Goal: Task Accomplishment & Management: Use online tool/utility

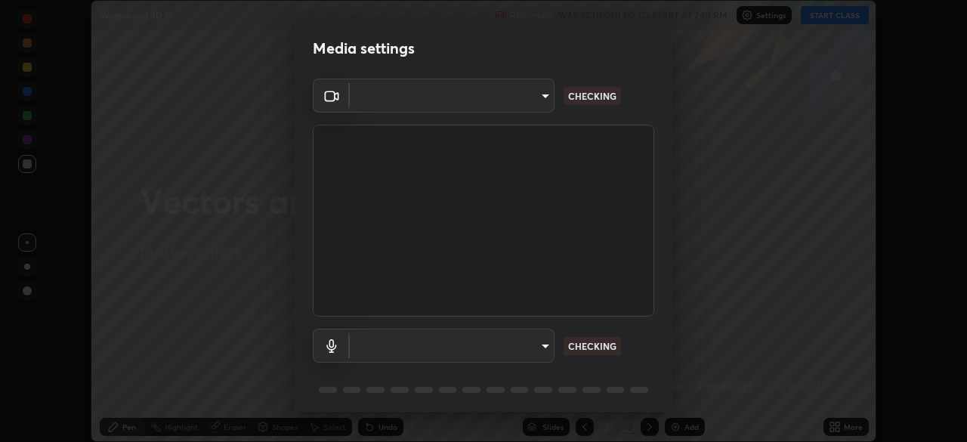
scroll to position [54, 0]
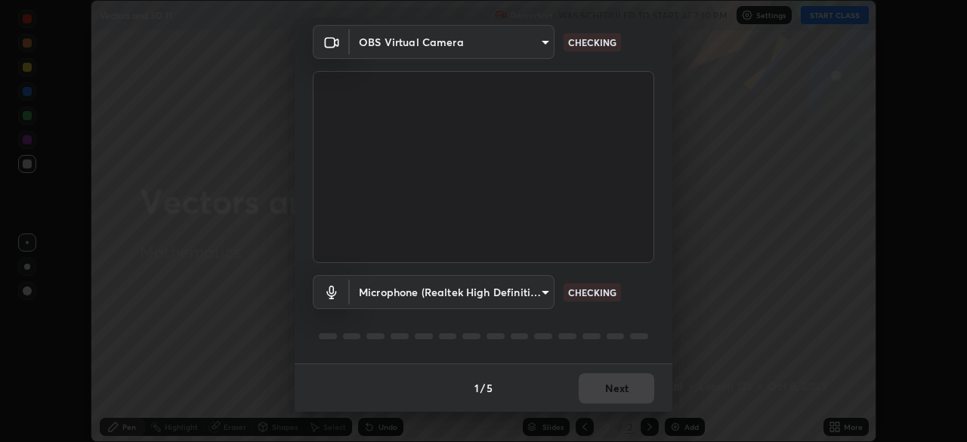
type input "7756d0bd8bc0017cc94789a9a07c49678ac1ef503c39391d0f6dd355ef569251"
click at [545, 293] on body "Erase all Vectors and 3D 11 Recording WAS SCHEDULED TO START AT 7:10 PM Setting…" at bounding box center [483, 221] width 967 height 442
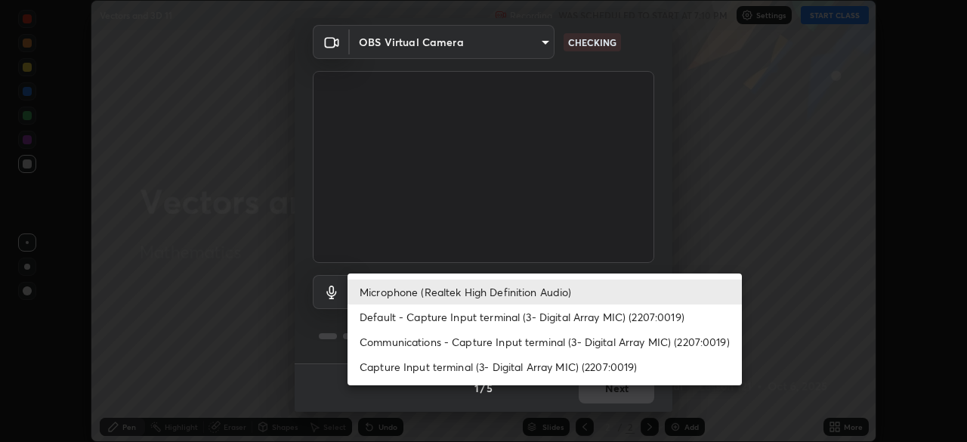
click at [542, 320] on li "Default - Capture Input terminal (3- Digital Array MIC) (2207:0019)" at bounding box center [545, 316] width 394 height 25
type input "default"
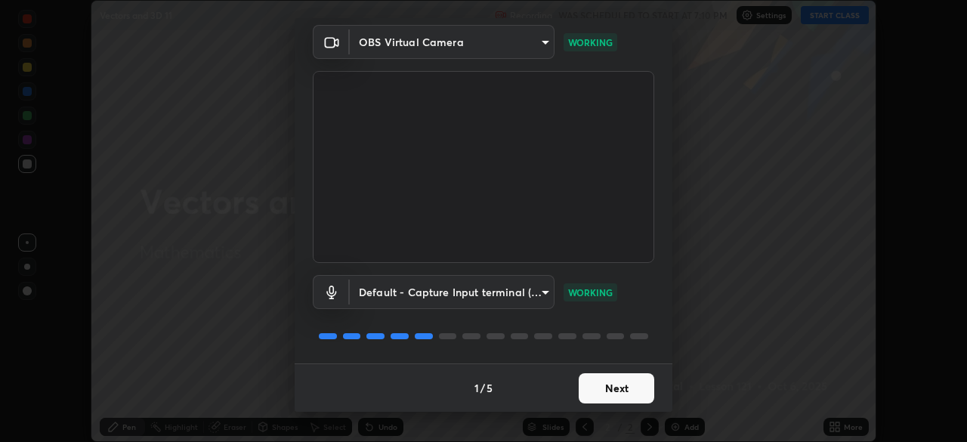
click at [616, 388] on button "Next" at bounding box center [617, 388] width 76 height 30
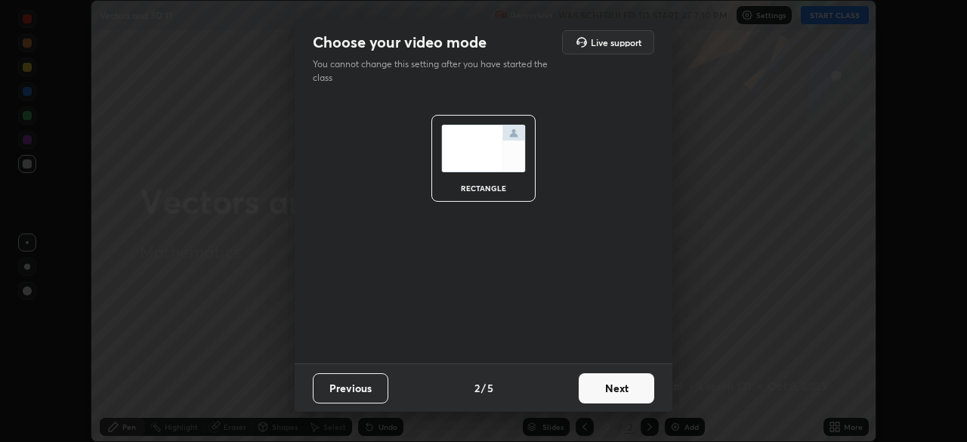
scroll to position [0, 0]
click at [619, 387] on button "Next" at bounding box center [617, 388] width 76 height 30
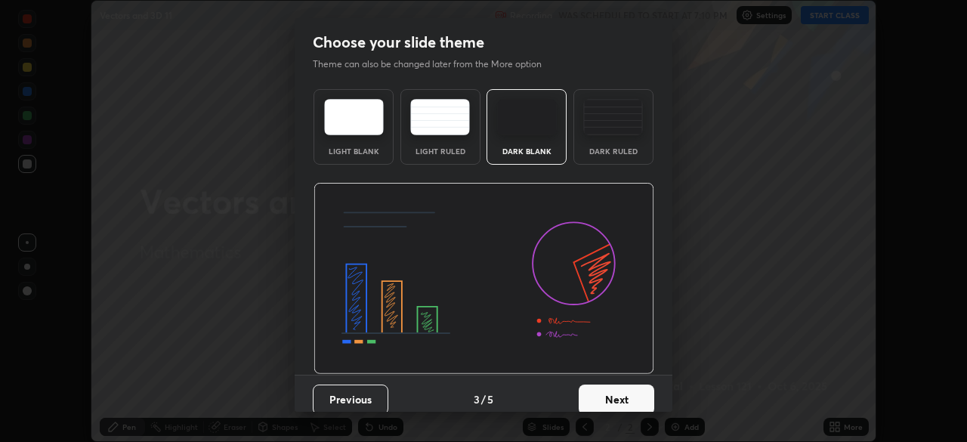
click at [628, 393] on button "Next" at bounding box center [617, 400] width 76 height 30
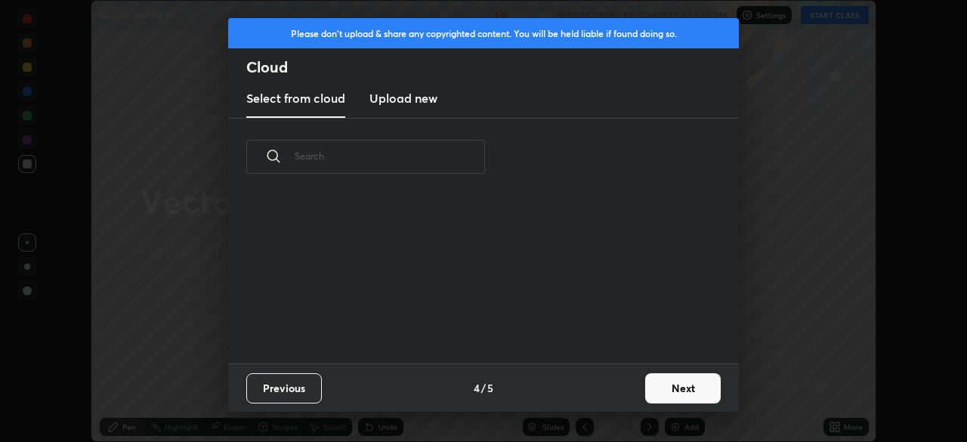
click at [666, 388] on button "Next" at bounding box center [683, 388] width 76 height 30
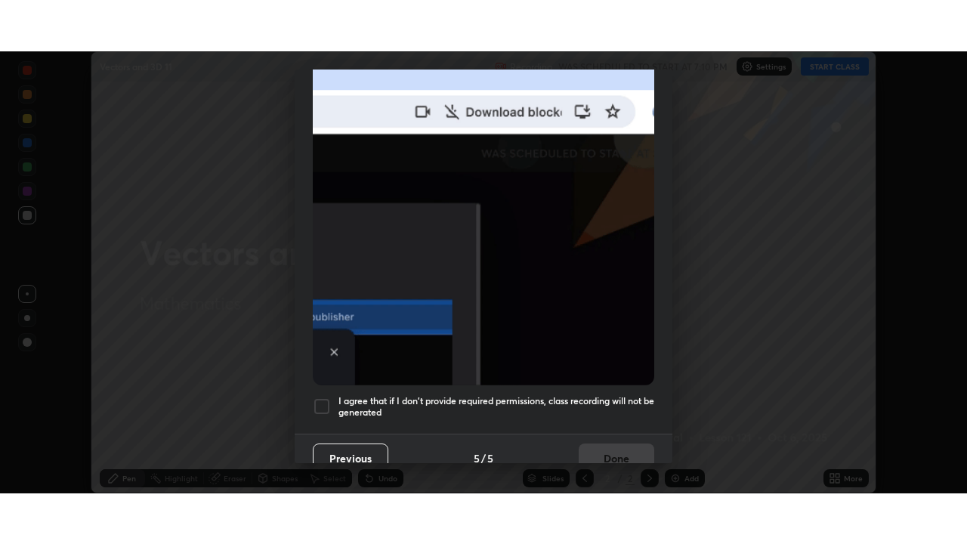
scroll to position [362, 0]
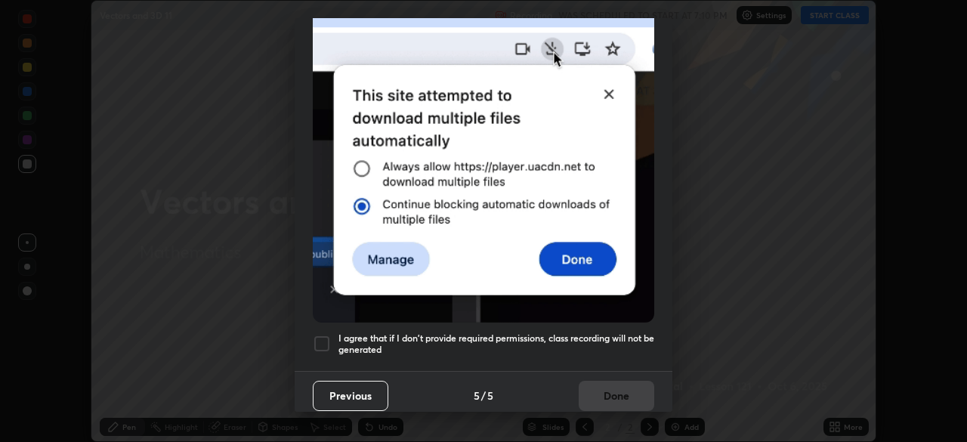
click at [619, 345] on h5 "I agree that if I don't provide required permissions, class recording will not …" at bounding box center [496, 343] width 316 height 23
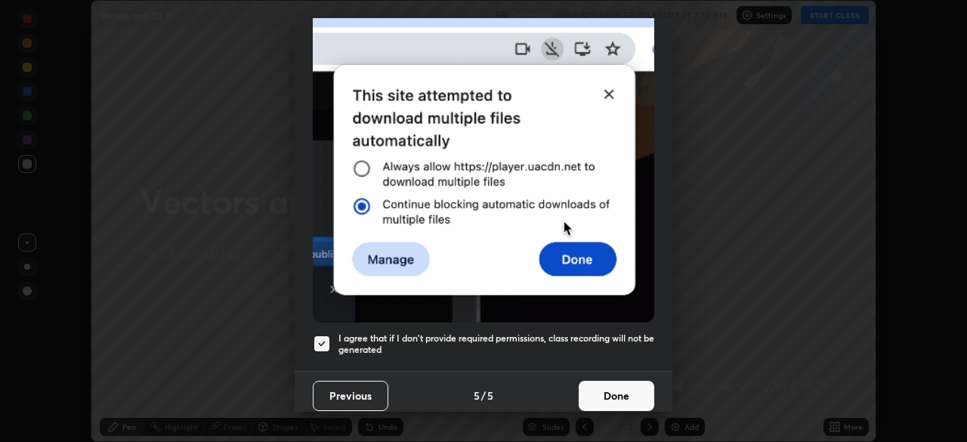
click at [617, 392] on button "Done" at bounding box center [617, 396] width 76 height 30
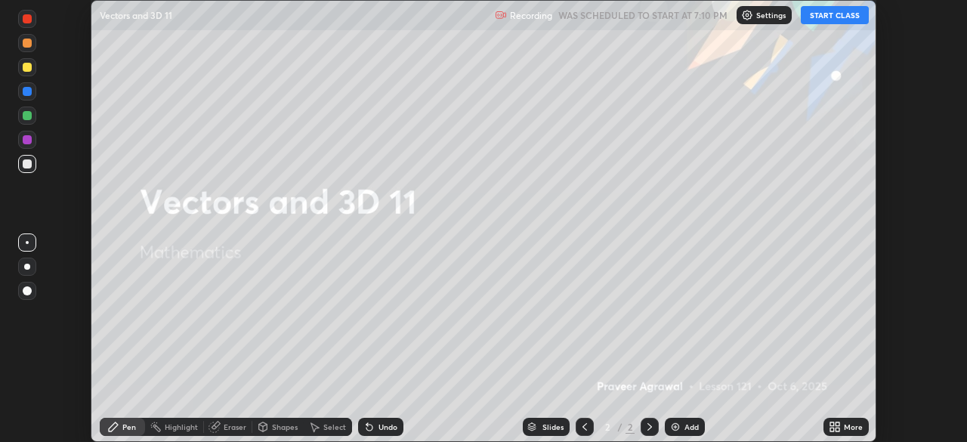
click at [833, 18] on button "START CLASS" at bounding box center [835, 15] width 68 height 18
click at [835, 427] on icon at bounding box center [835, 427] width 12 height 12
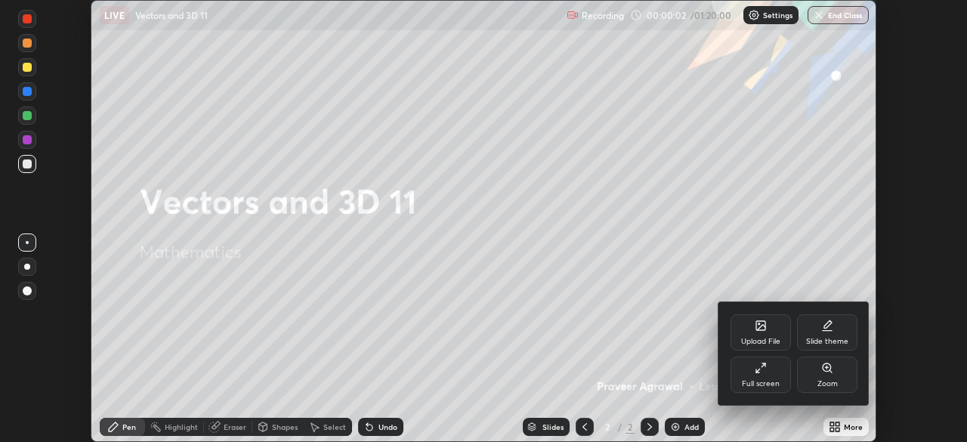
click at [768, 373] on div "Full screen" at bounding box center [761, 375] width 60 height 36
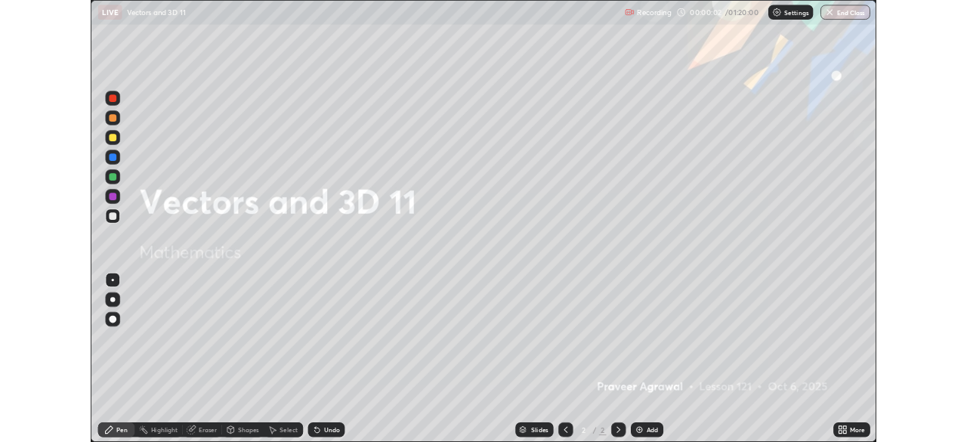
scroll to position [544, 967]
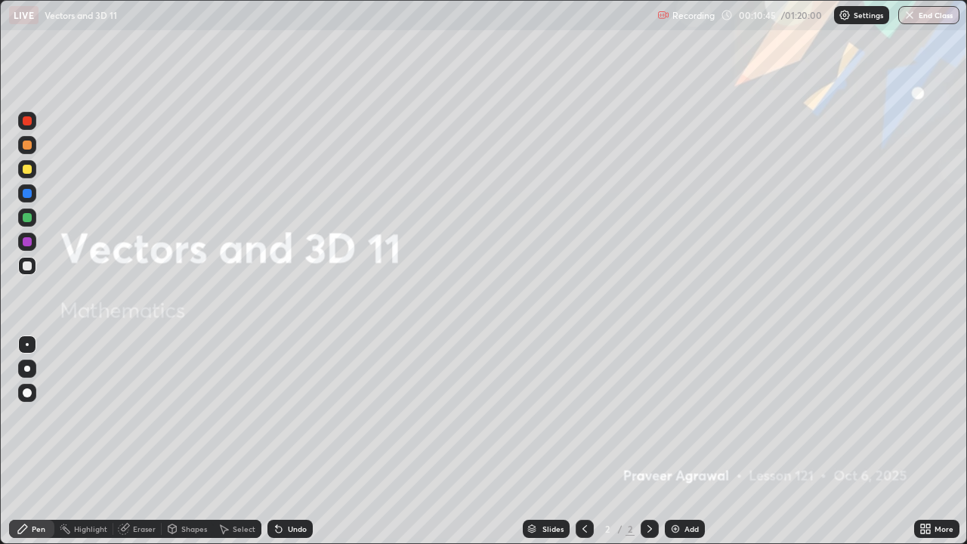
click at [675, 441] on img at bounding box center [675, 529] width 12 height 12
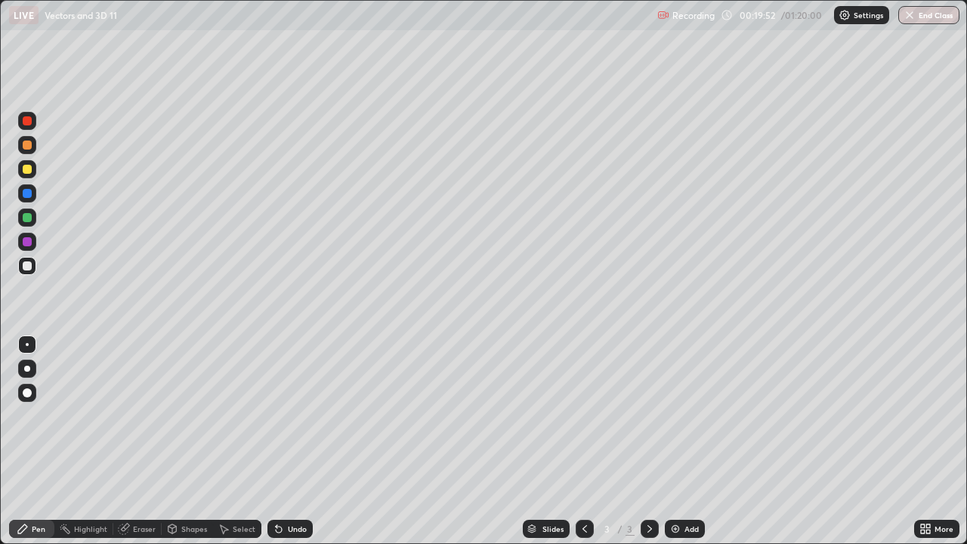
click at [30, 170] on div at bounding box center [27, 169] width 9 height 9
click at [672, 441] on img at bounding box center [675, 529] width 12 height 12
click at [35, 266] on div at bounding box center [27, 266] width 18 height 18
click at [30, 171] on div at bounding box center [27, 169] width 9 height 9
click at [29, 267] on div at bounding box center [27, 265] width 9 height 9
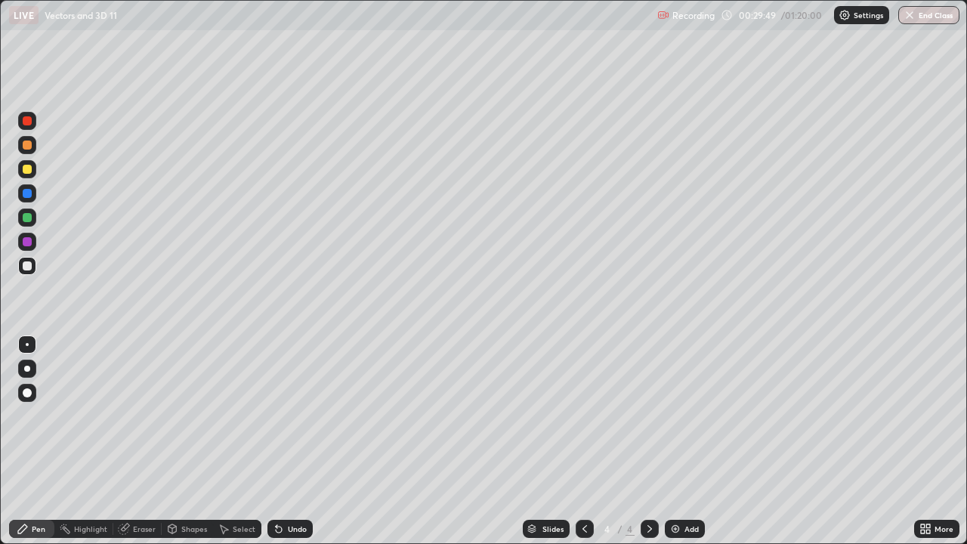
click at [290, 441] on div "Undo" at bounding box center [297, 529] width 19 height 8
click at [288, 441] on div "Undo" at bounding box center [297, 529] width 19 height 8
click at [276, 441] on icon at bounding box center [277, 526] width 2 height 2
click at [280, 441] on div "Undo" at bounding box center [289, 529] width 45 height 18
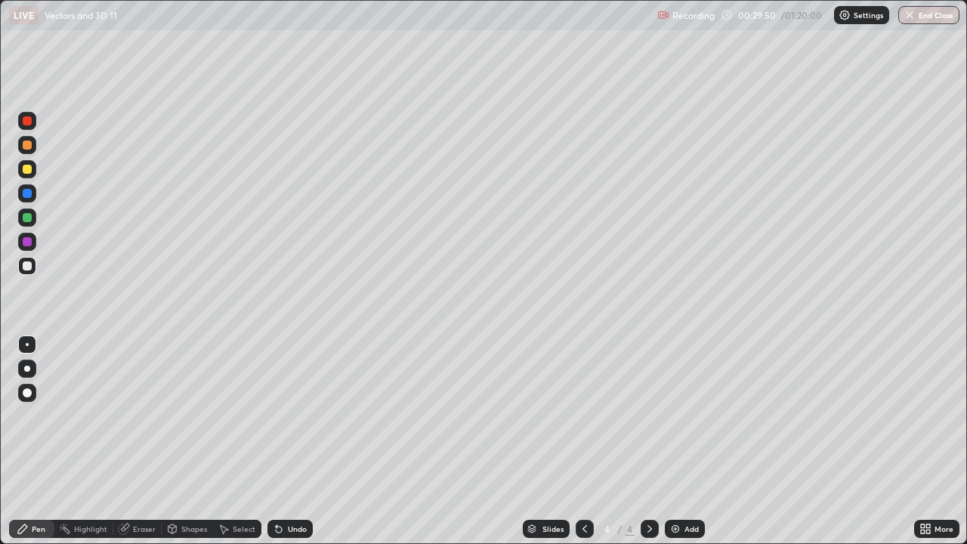
click at [283, 441] on div "Undo" at bounding box center [289, 529] width 45 height 18
click at [284, 441] on div "Undo" at bounding box center [289, 529] width 45 height 18
click at [282, 441] on icon at bounding box center [279, 529] width 12 height 12
click at [283, 441] on div "Undo" at bounding box center [289, 529] width 45 height 18
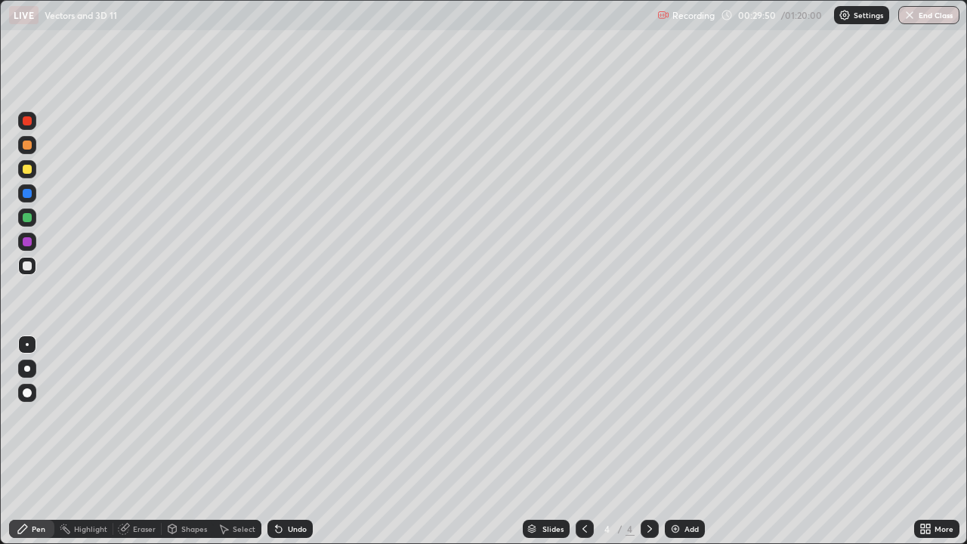
click at [282, 441] on div "Undo" at bounding box center [289, 529] width 45 height 18
click at [281, 441] on div "Undo" at bounding box center [289, 529] width 45 height 18
click at [282, 441] on icon at bounding box center [279, 529] width 12 height 12
click at [281, 441] on div "Undo" at bounding box center [289, 529] width 45 height 18
click at [28, 170] on div at bounding box center [27, 169] width 9 height 9
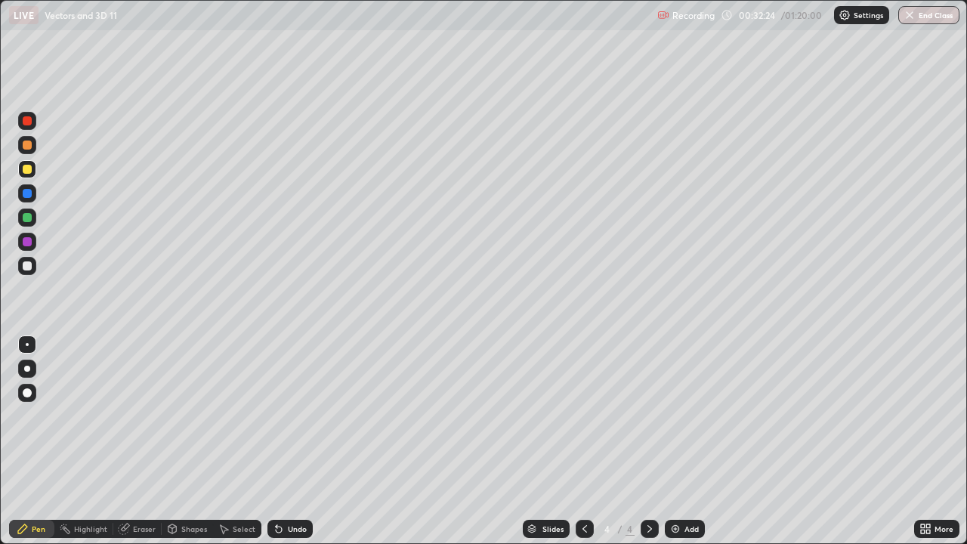
click at [675, 441] on img at bounding box center [675, 529] width 12 height 12
click at [30, 267] on div at bounding box center [27, 265] width 9 height 9
click at [677, 441] on img at bounding box center [675, 529] width 12 height 12
click at [28, 169] on div at bounding box center [27, 169] width 9 height 9
click at [33, 269] on div at bounding box center [27, 266] width 18 height 18
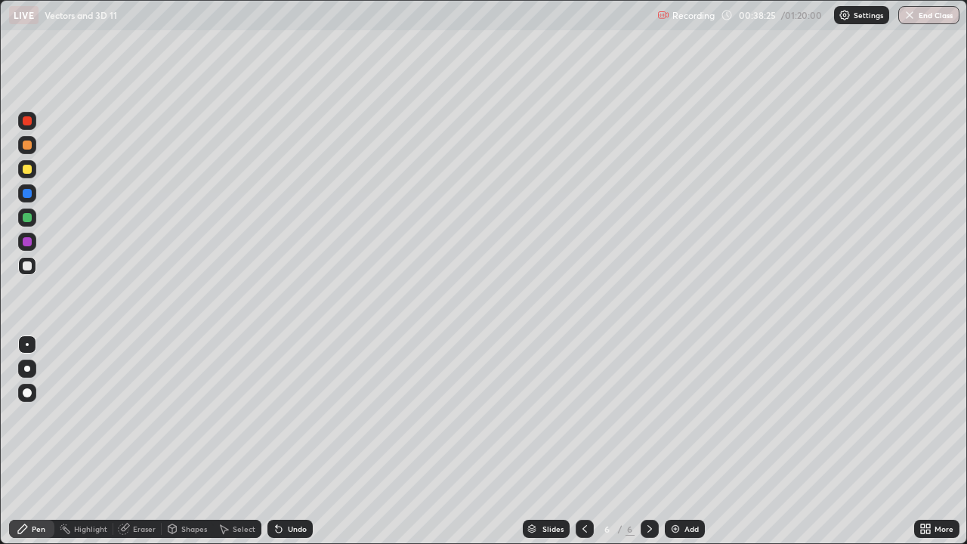
click at [149, 441] on div "Eraser" at bounding box center [144, 529] width 23 height 8
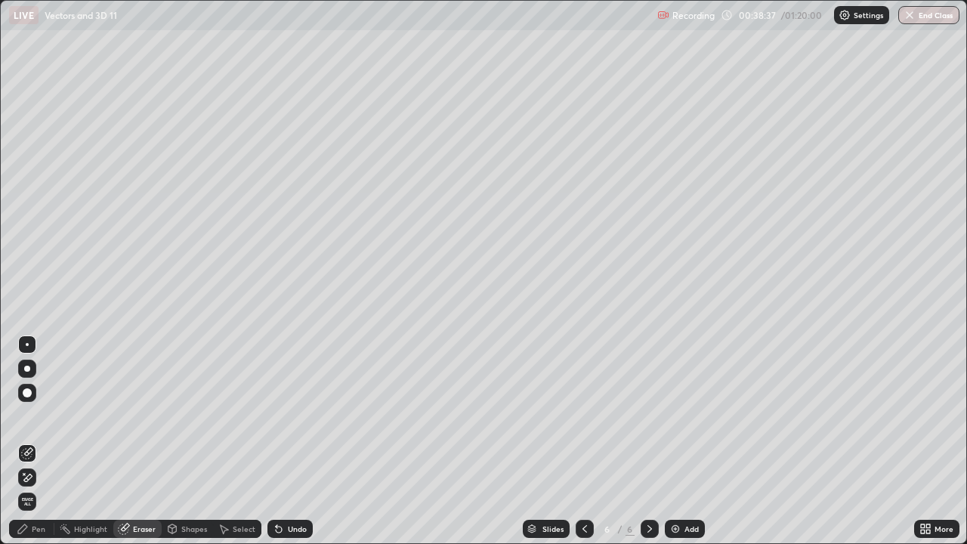
click at [47, 441] on div "Pen" at bounding box center [31, 529] width 45 height 18
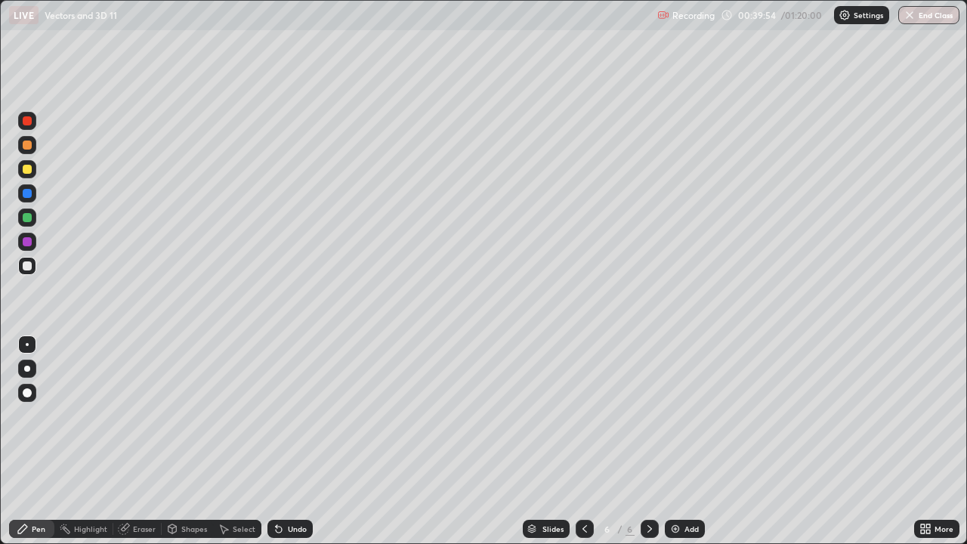
click at [31, 171] on div at bounding box center [27, 169] width 9 height 9
click at [32, 264] on div at bounding box center [27, 266] width 18 height 18
click at [28, 170] on div at bounding box center [27, 169] width 9 height 9
click at [678, 441] on img at bounding box center [675, 529] width 12 height 12
click at [30, 265] on div at bounding box center [27, 265] width 9 height 9
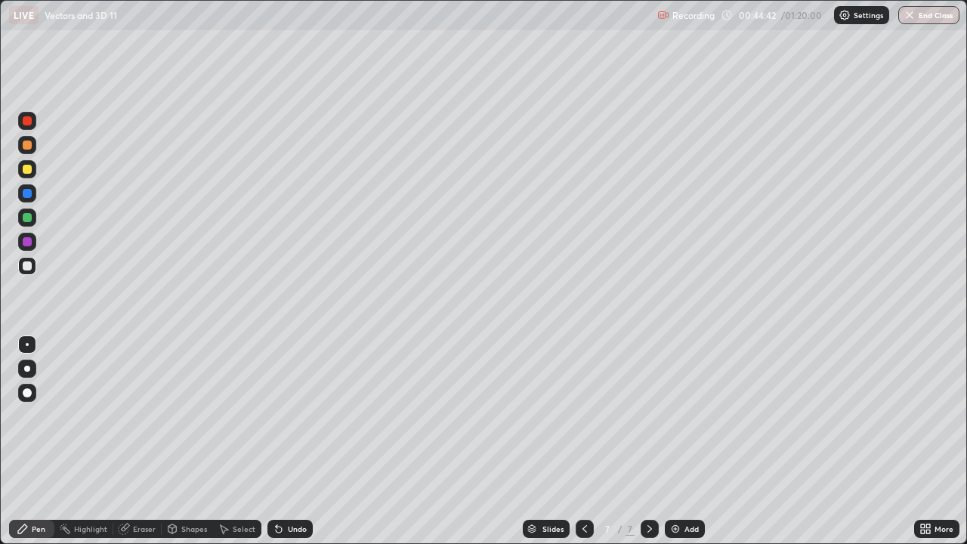
click at [583, 441] on icon at bounding box center [585, 529] width 12 height 12
click at [581, 441] on icon at bounding box center [585, 529] width 12 height 12
click at [582, 441] on icon at bounding box center [585, 529] width 12 height 12
click at [648, 441] on icon at bounding box center [650, 529] width 12 height 12
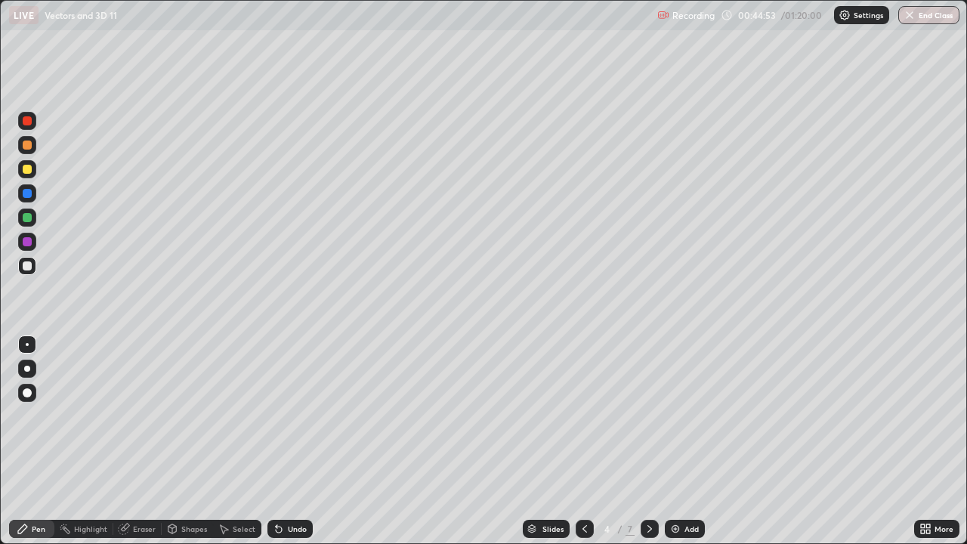
click at [650, 441] on icon at bounding box center [650, 529] width 12 height 12
click at [648, 441] on icon at bounding box center [650, 529] width 12 height 12
click at [650, 441] on icon at bounding box center [650, 529] width 12 height 12
click at [675, 441] on img at bounding box center [675, 529] width 12 height 12
click at [29, 170] on div at bounding box center [27, 169] width 9 height 9
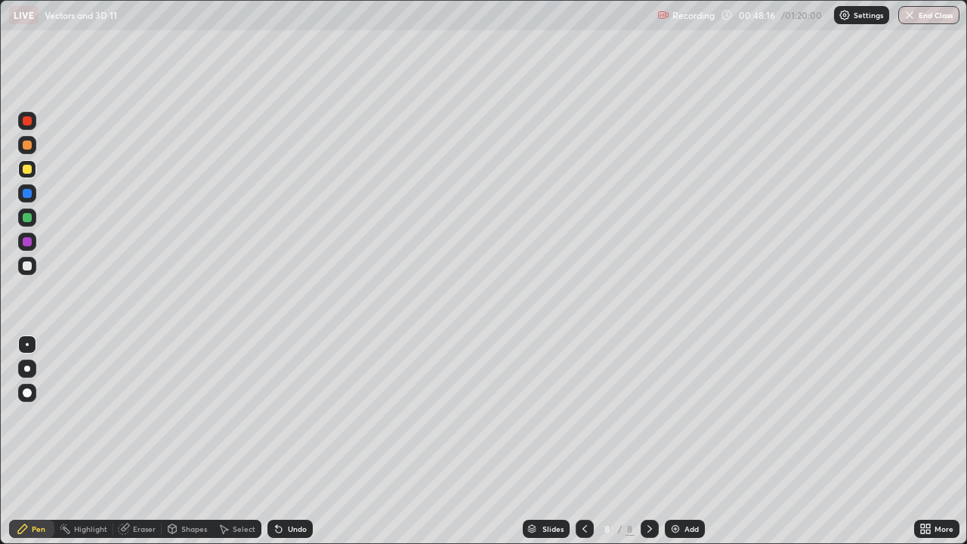
click at [28, 266] on div at bounding box center [27, 265] width 9 height 9
click at [675, 441] on img at bounding box center [675, 529] width 12 height 12
click at [678, 441] on img at bounding box center [675, 529] width 12 height 12
click at [288, 441] on div "Undo" at bounding box center [297, 529] width 19 height 8
click at [294, 441] on div "Undo" at bounding box center [297, 529] width 19 height 8
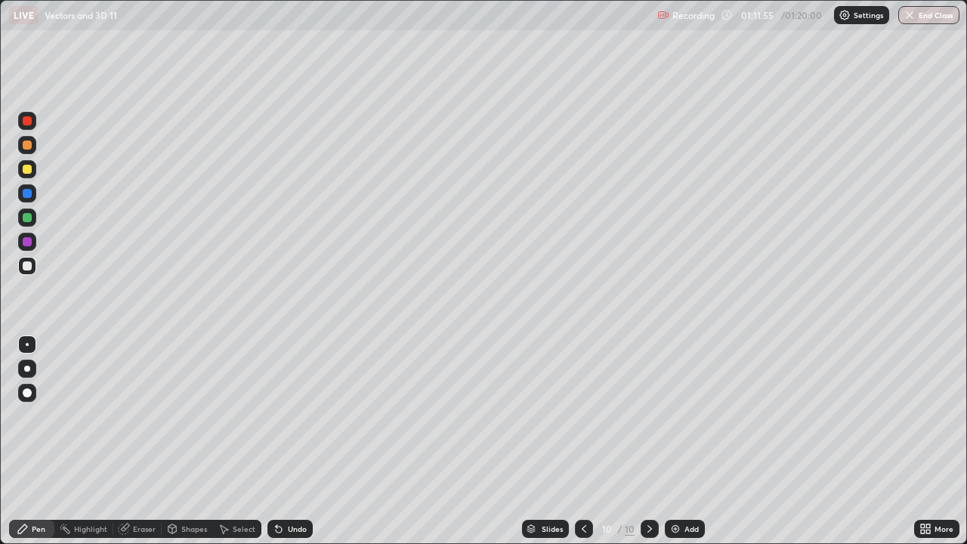
click at [295, 441] on div "Undo" at bounding box center [297, 529] width 19 height 8
click at [292, 441] on div "Undo" at bounding box center [289, 529] width 45 height 18
click at [295, 441] on div "Undo" at bounding box center [297, 529] width 19 height 8
click at [947, 14] on button "End Class" at bounding box center [930, 15] width 60 height 18
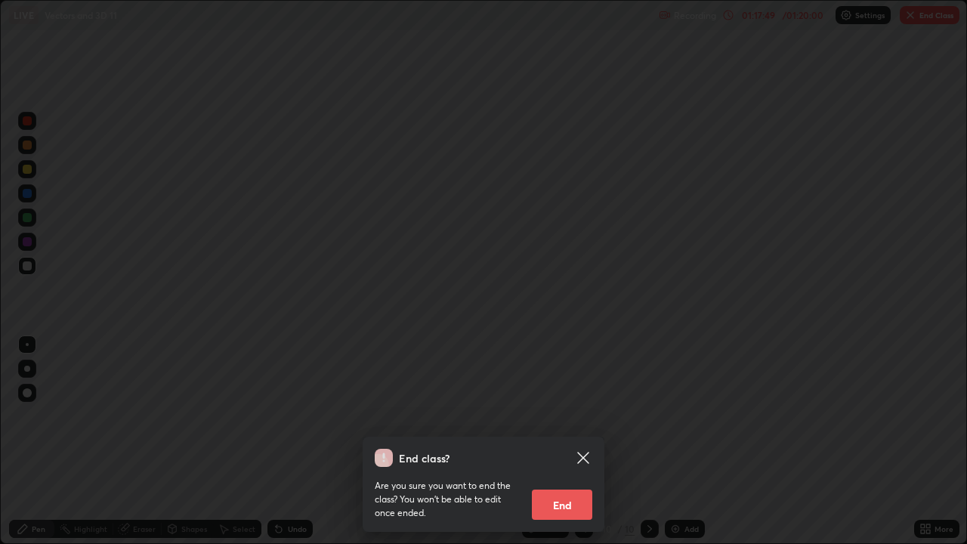
click at [576, 441] on button "End" at bounding box center [562, 505] width 60 height 30
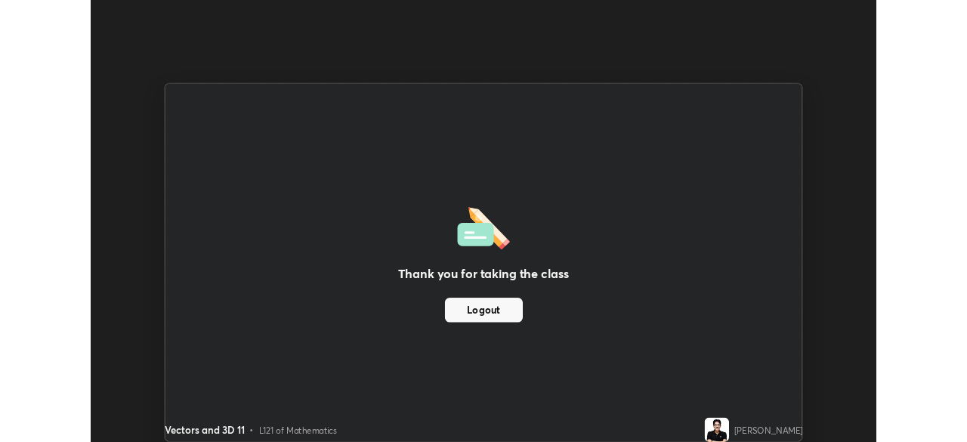
scroll to position [75104, 74579]
